Goal: Task Accomplishment & Management: Manage account settings

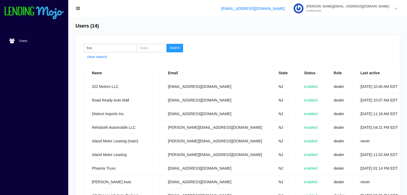
scroll to position [110, 0]
click at [146, 49] on input "nj" at bounding box center [151, 48] width 30 height 9
type input "n"
click at [174, 47] on button "Search" at bounding box center [174, 48] width 17 height 9
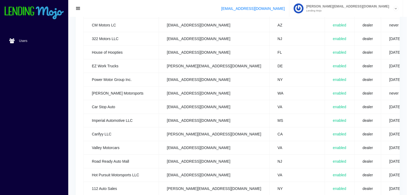
scroll to position [275, 0]
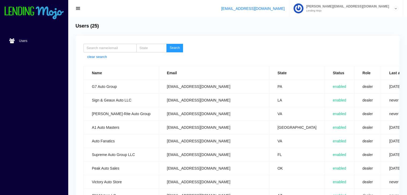
scroll to position [275, 0]
click at [111, 47] on input "search" at bounding box center [110, 48] width 53 height 9
type input "cartina"
click at [178, 46] on button "Search" at bounding box center [174, 48] width 17 height 9
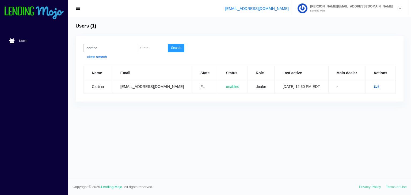
click at [375, 86] on link "Edit" at bounding box center [377, 87] width 6 height 4
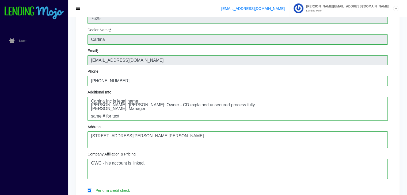
scroll to position [57, 0]
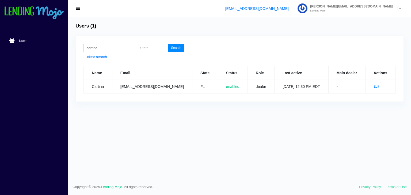
click at [173, 48] on button "Search" at bounding box center [176, 48] width 17 height 9
click at [117, 48] on input "cartina" at bounding box center [111, 48] width 54 height 9
type input "c"
click at [179, 48] on button "Search" at bounding box center [176, 48] width 17 height 9
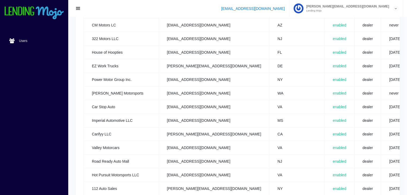
scroll to position [275, 0]
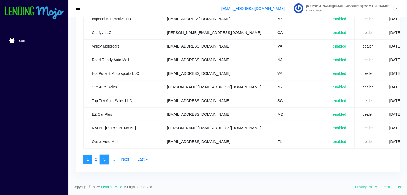
click at [105, 155] on link "3" at bounding box center [104, 159] width 9 height 9
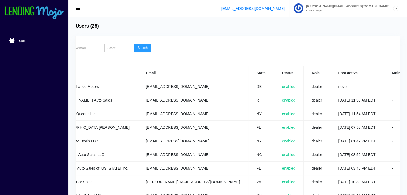
scroll to position [0, 44]
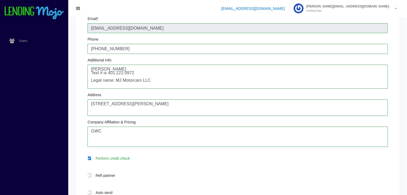
scroll to position [86, 0]
